Goal: Find contact information: Find contact information

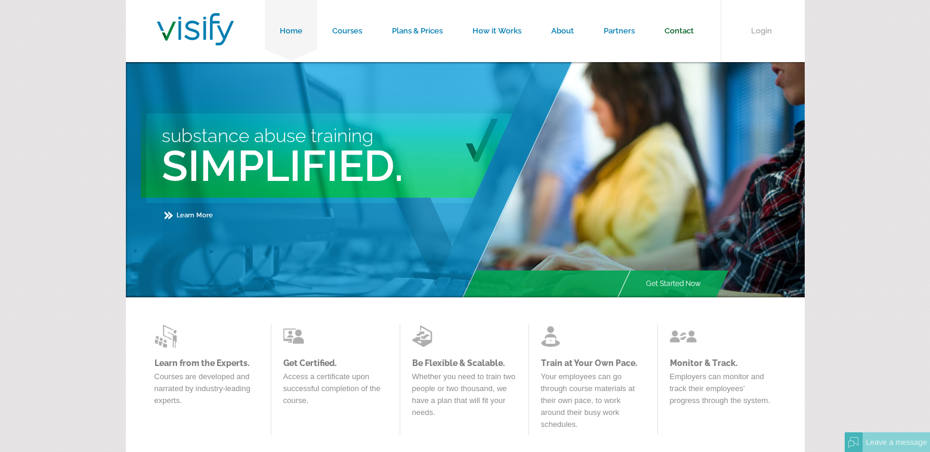
click at [680, 33] on link "Contact" at bounding box center [679, 31] width 59 height 62
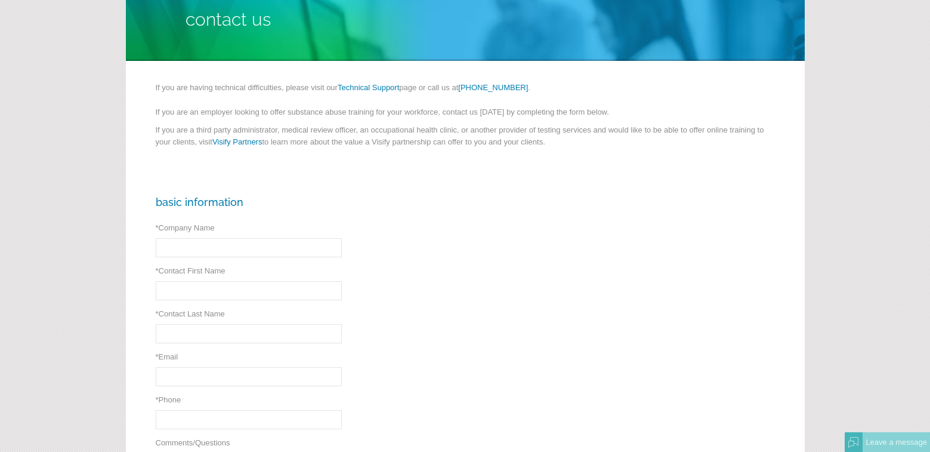
scroll to position [66, 0]
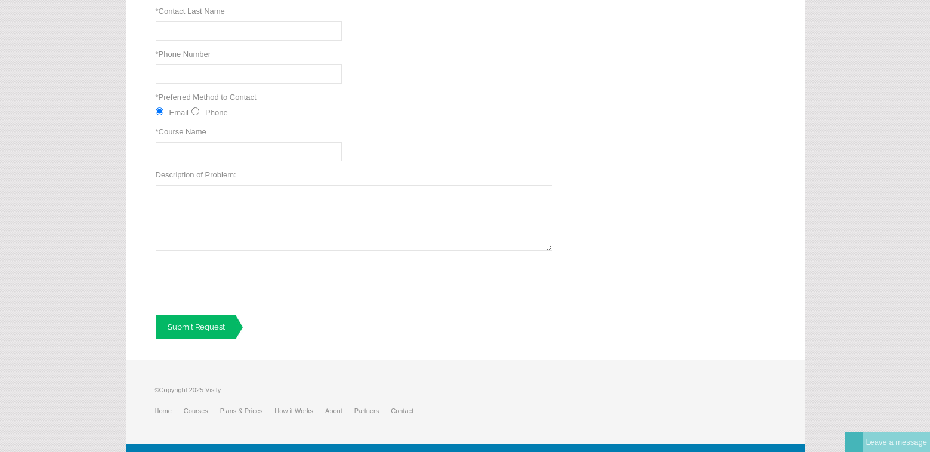
scroll to position [352, 0]
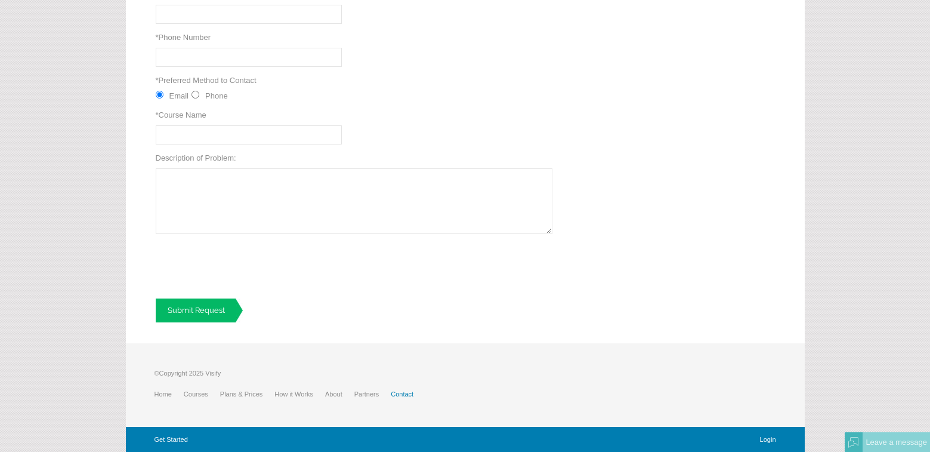
click at [398, 392] on link "Contact" at bounding box center [408, 393] width 35 height 7
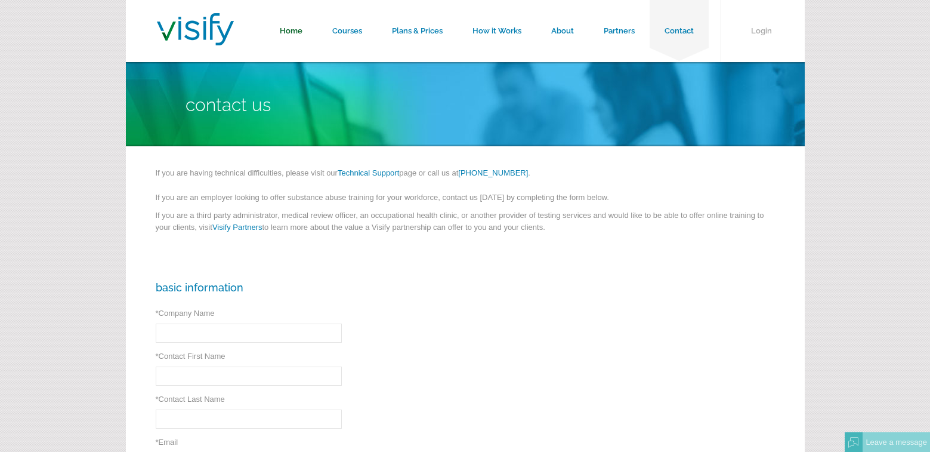
click at [290, 36] on link "Home" at bounding box center [291, 31] width 53 height 62
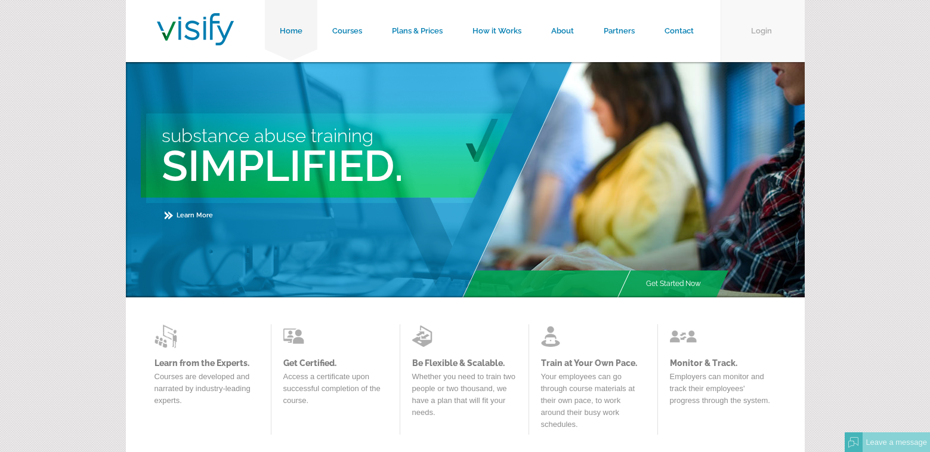
click at [753, 29] on link "Login" at bounding box center [763, 31] width 84 height 62
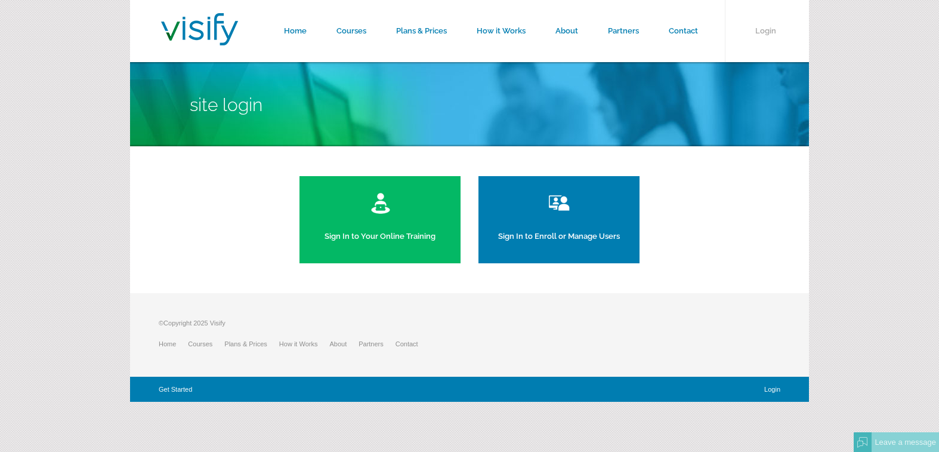
click at [557, 228] on link "Sign In to Enroll or Manage Users" at bounding box center [558, 219] width 161 height 87
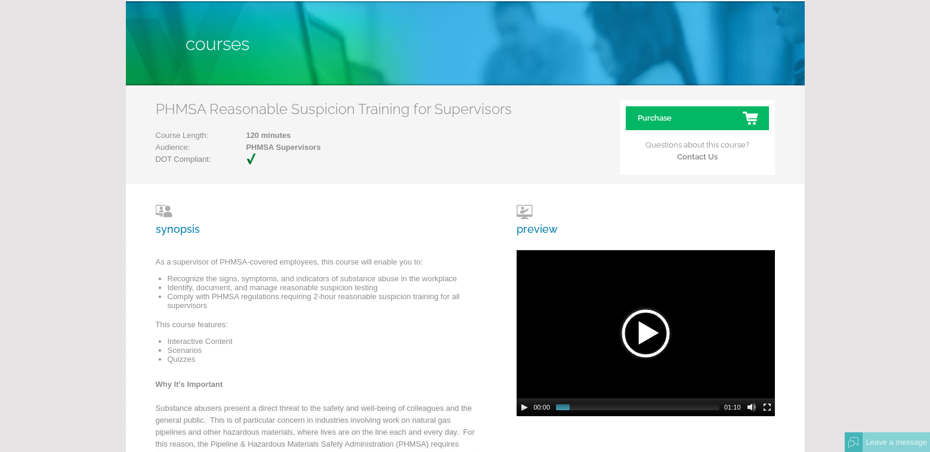
scroll to position [60, 0]
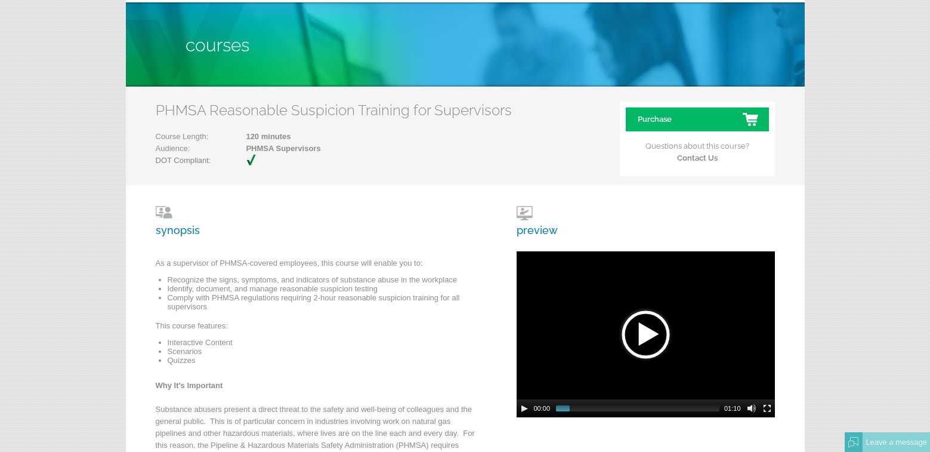
click at [700, 159] on link "Contact Us" at bounding box center [697, 157] width 41 height 9
